Goal: Information Seeking & Learning: Compare options

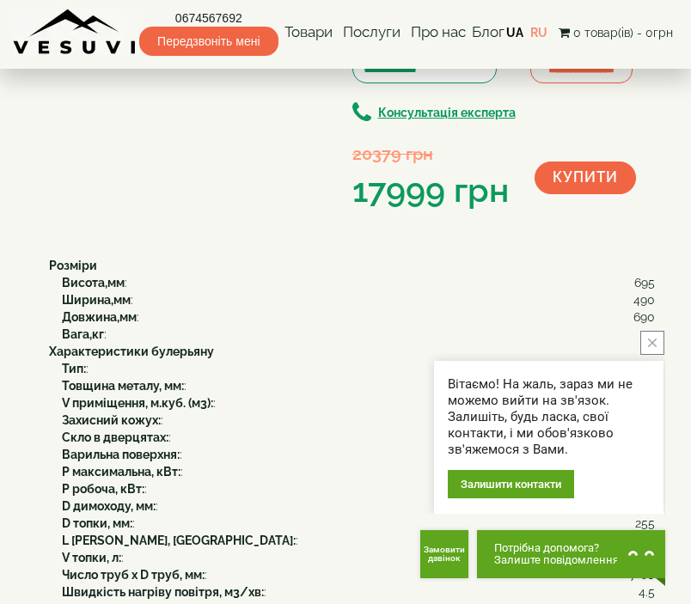
scroll to position [344, 0]
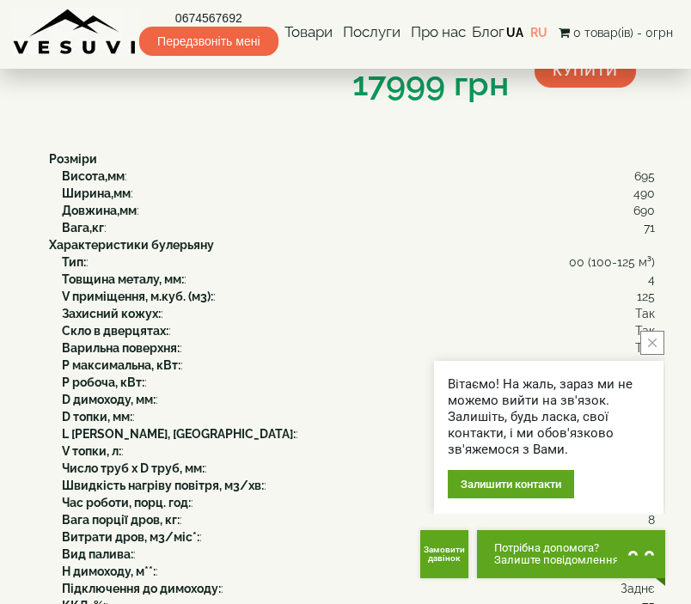
click at [412, 185] on div "Висота,мм : 695" at bounding box center [358, 176] width 593 height 17
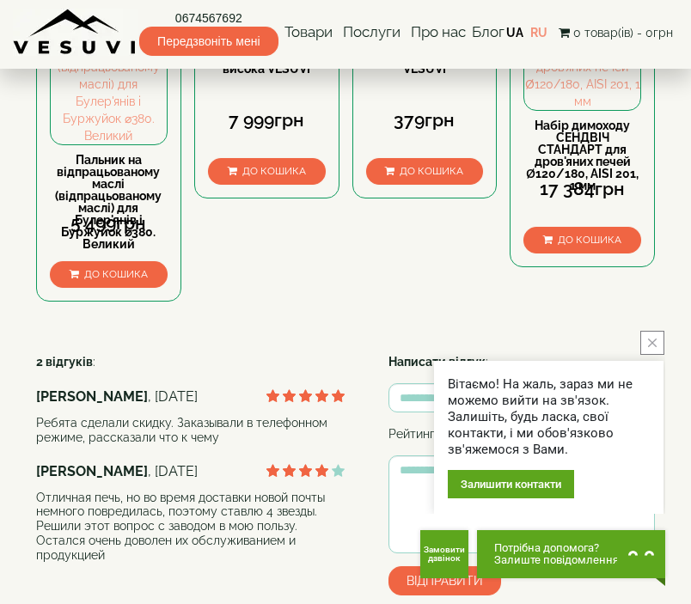
scroll to position [1805, 0]
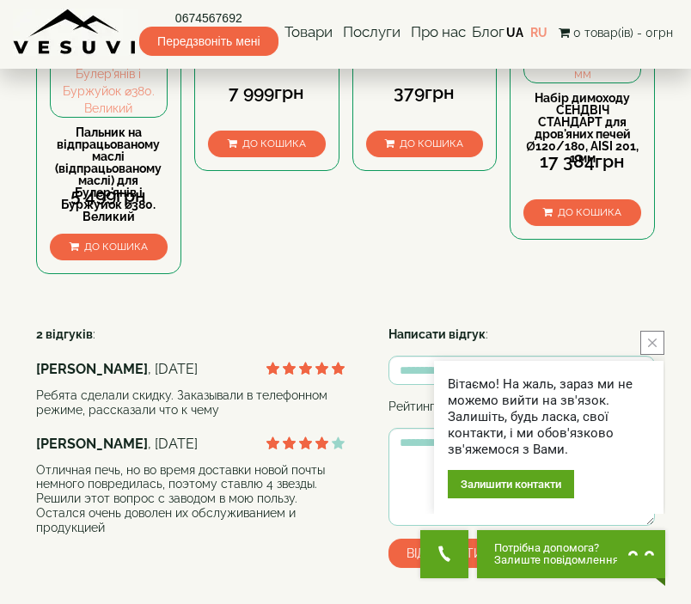
click at [660, 351] on button "close button" at bounding box center [653, 343] width 24 height 24
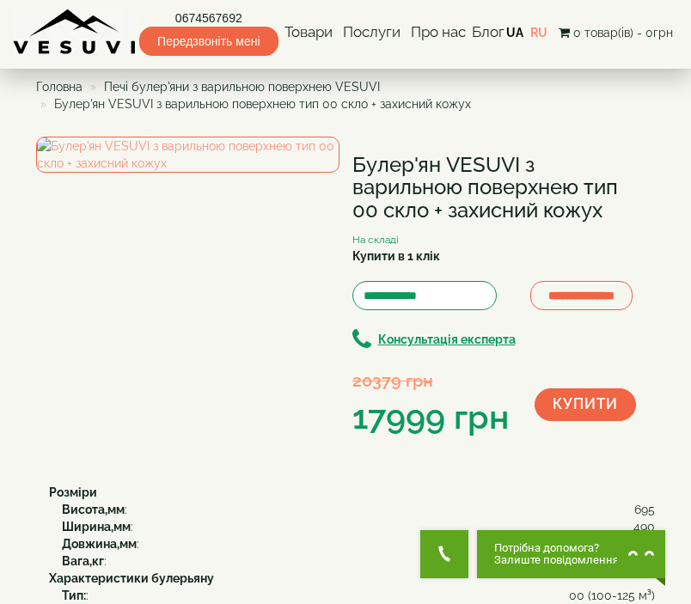
scroll to position [0, 0]
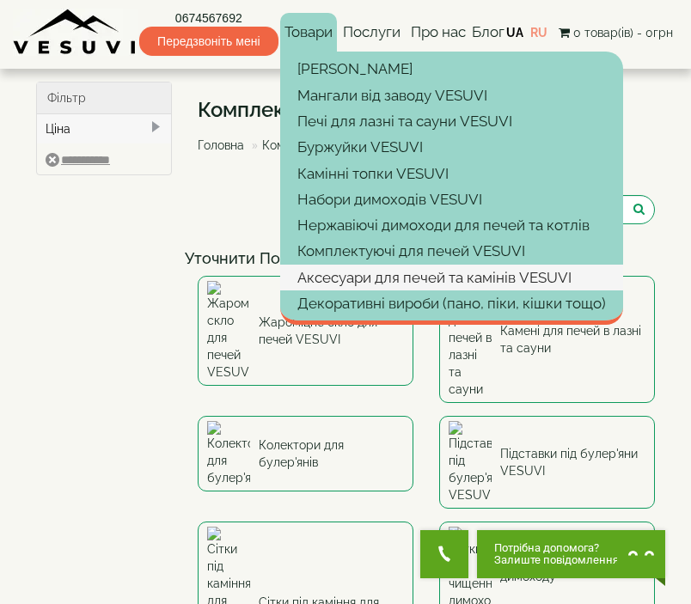
click at [346, 267] on link "Аксесуари для печей та камінів VESUVI" at bounding box center [451, 278] width 343 height 26
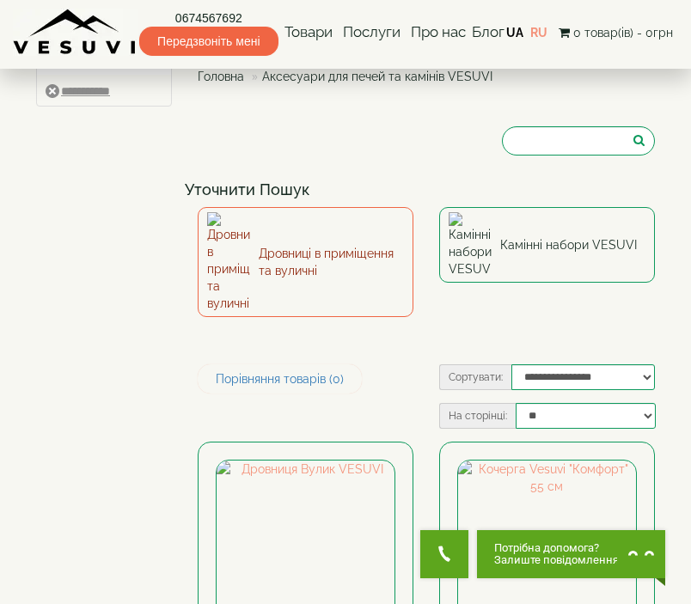
scroll to position [172, 0]
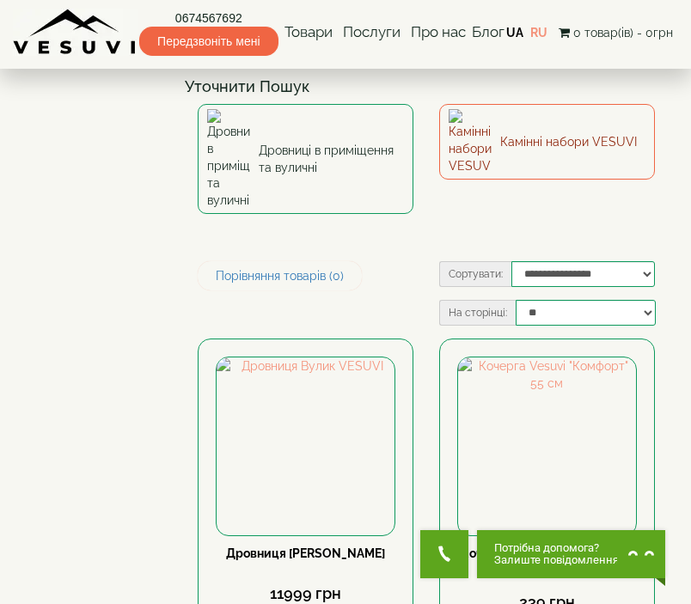
click at [473, 132] on img at bounding box center [470, 141] width 43 height 65
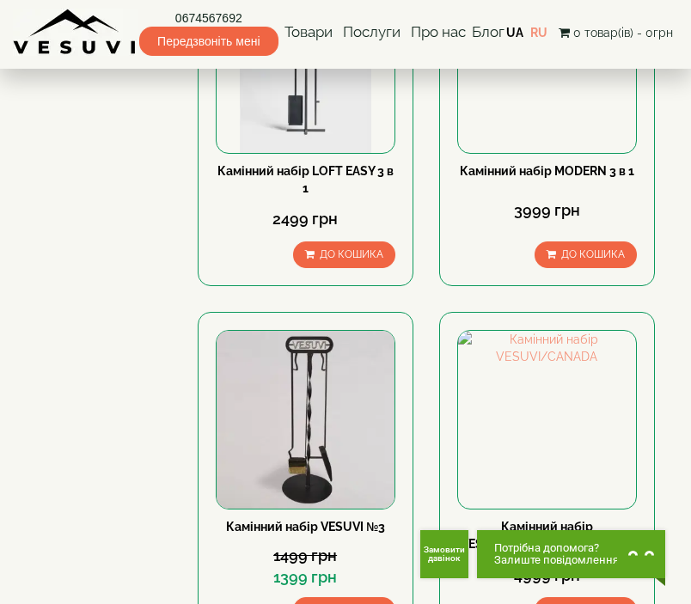
scroll to position [946, 0]
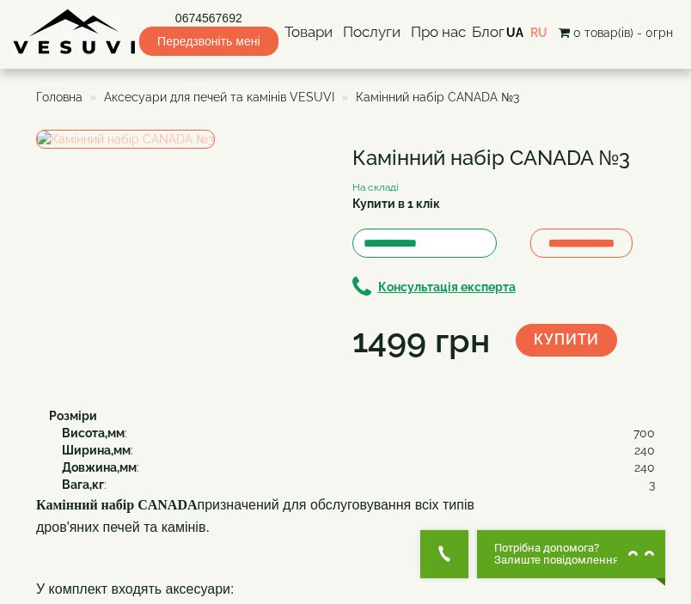
click at [215, 149] on img at bounding box center [125, 139] width 179 height 19
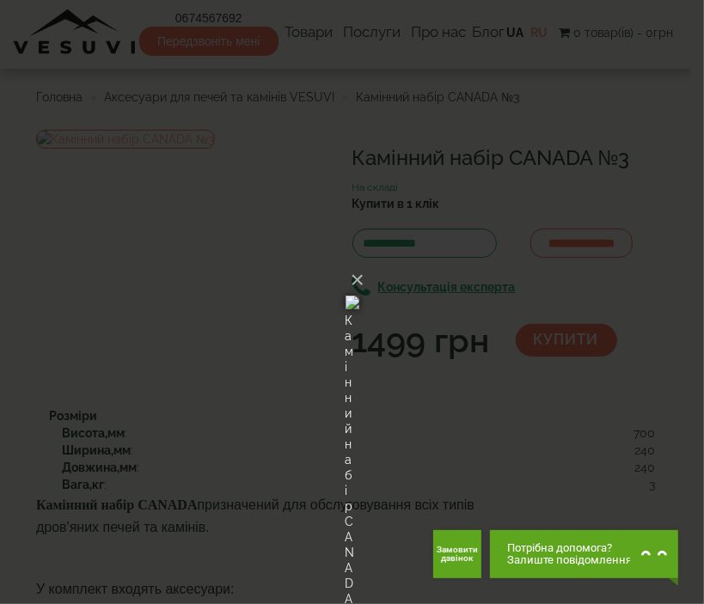
click at [623, 194] on div "× Камінний набір CANADA №3 Loading..." at bounding box center [352, 302] width 704 height 604
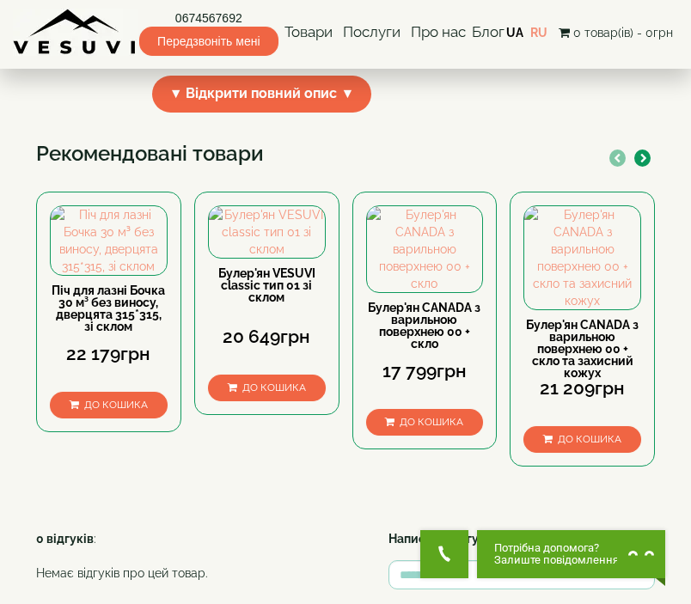
scroll to position [860, 0]
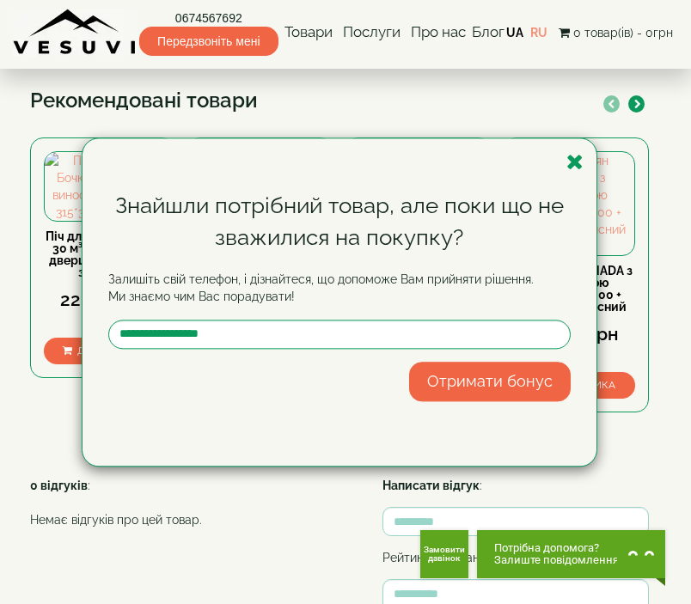
click at [569, 150] on div "Знайшли потрібний товар, але поки що не зважилися на покупку? Залишіть свій тел…" at bounding box center [340, 302] width 514 height 328
click at [574, 162] on icon "button" at bounding box center [575, 161] width 17 height 21
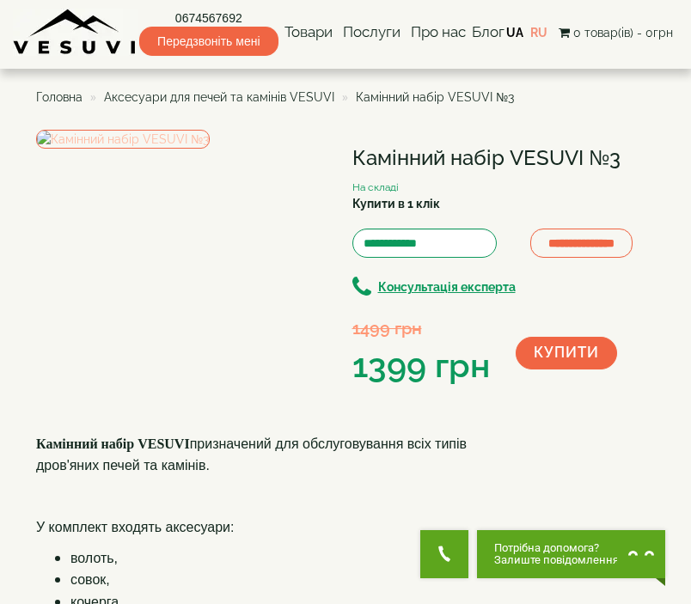
click at [210, 149] on img at bounding box center [123, 139] width 174 height 19
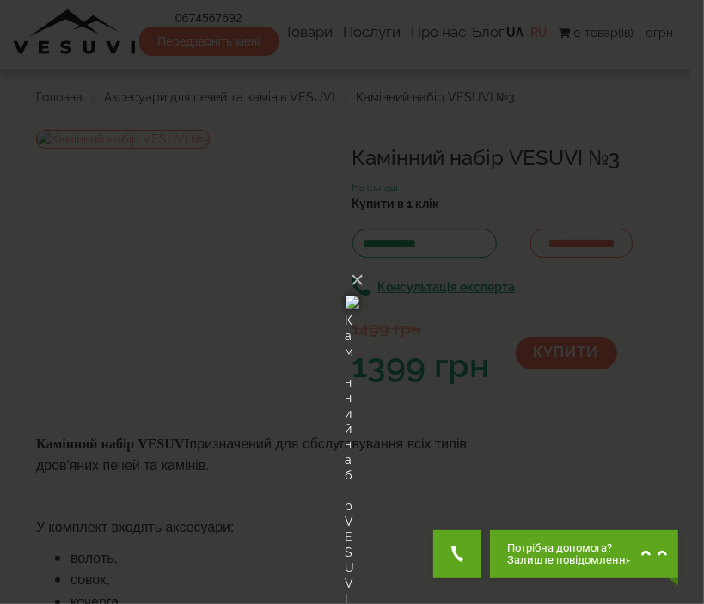
click at [690, 157] on div "× Камінний набір VESUVI №3 Loading..." at bounding box center [352, 302] width 704 height 604
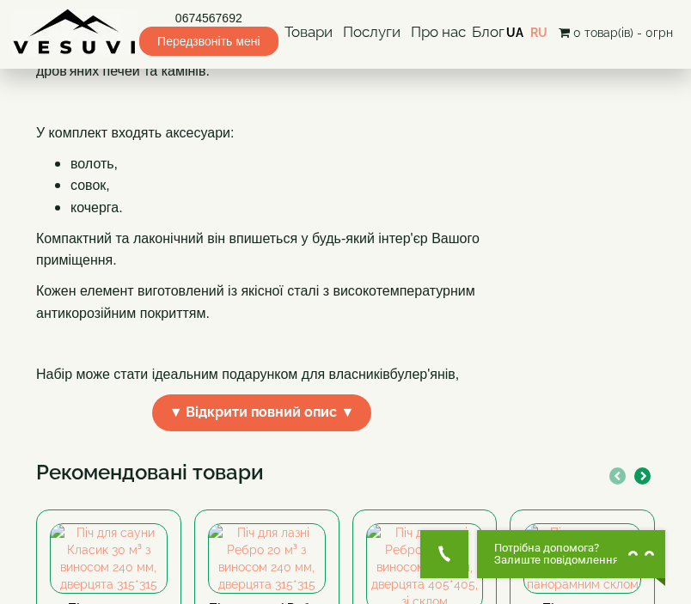
scroll to position [430, 0]
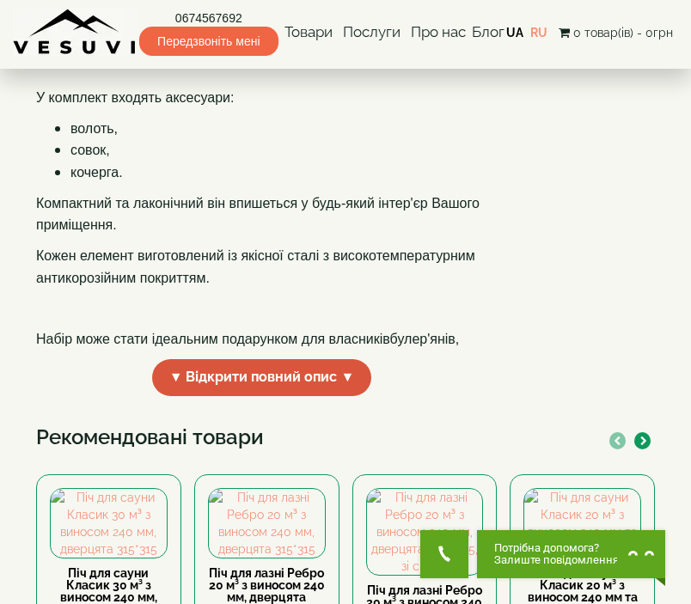
click at [300, 396] on span "▼ Відкрити повний опис ▼" at bounding box center [262, 377] width 220 height 37
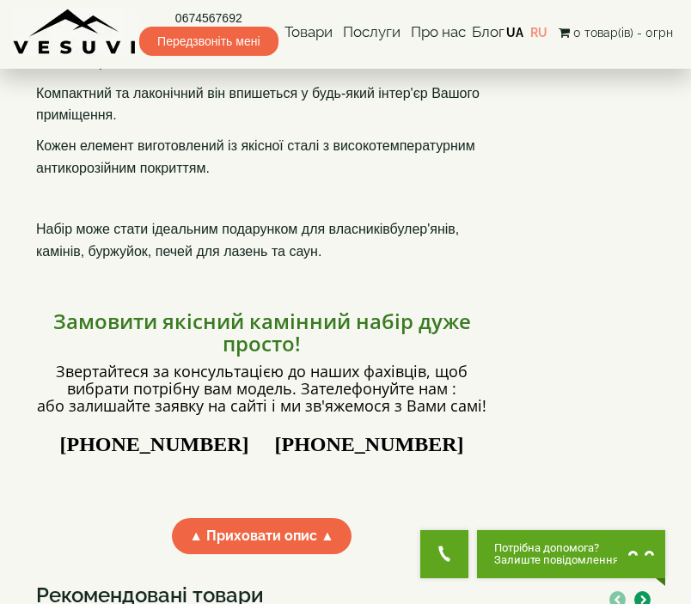
scroll to position [688, 0]
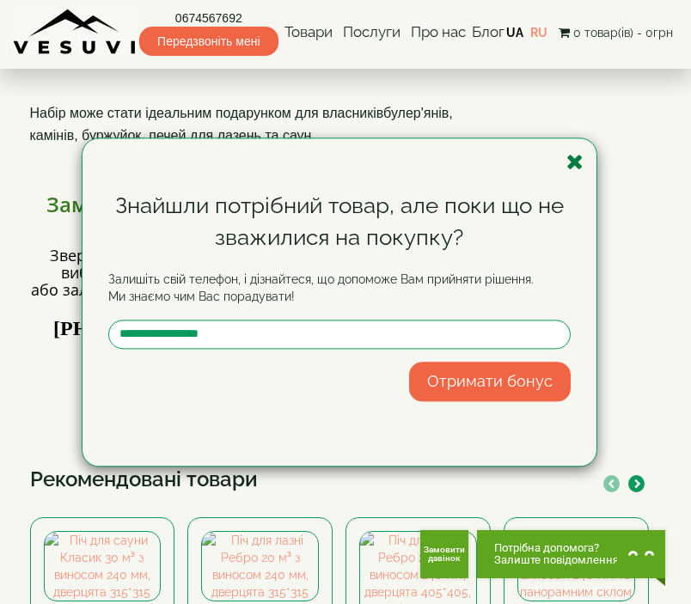
click at [580, 158] on icon "button" at bounding box center [575, 161] width 17 height 21
